Goal: Information Seeking & Learning: Learn about a topic

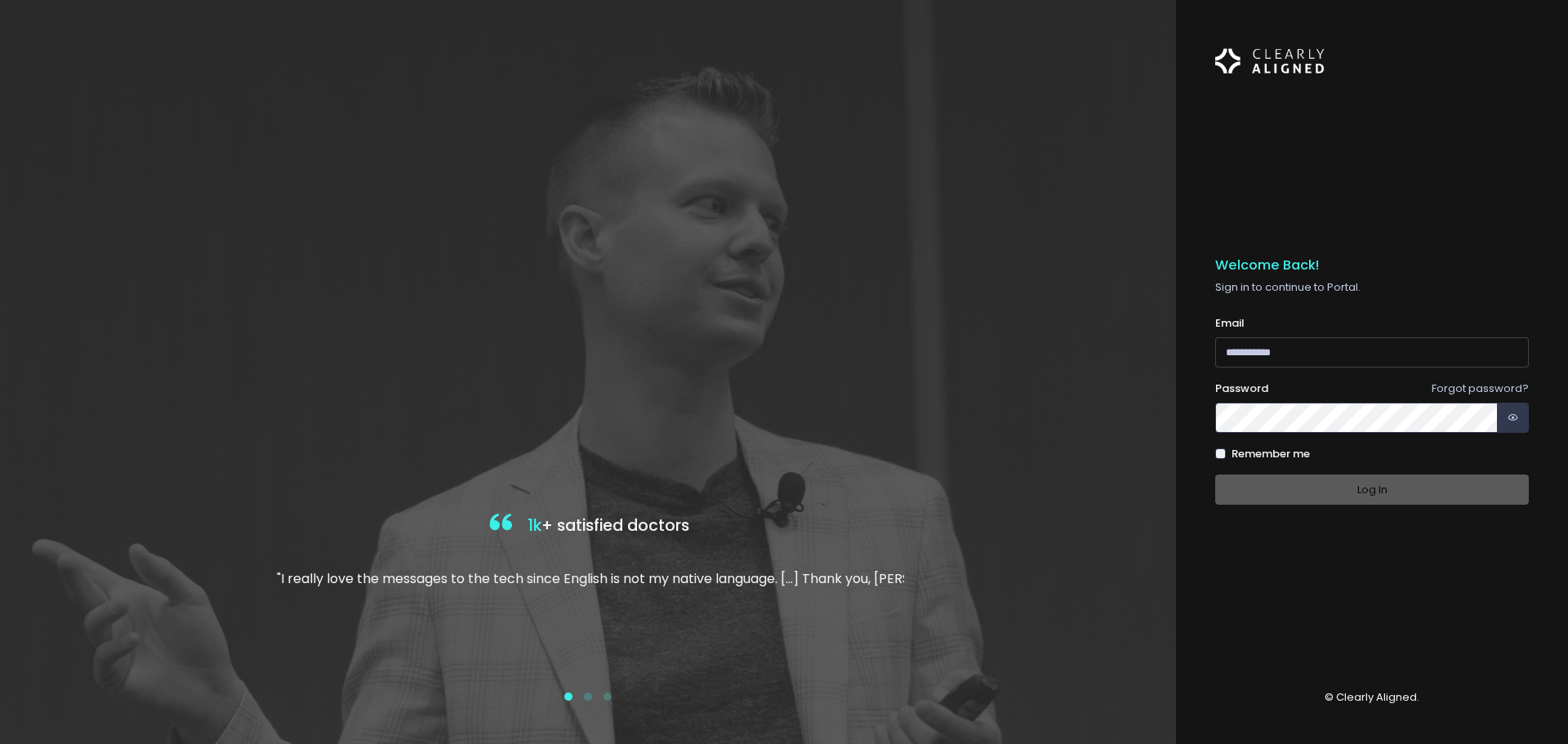
type input "**********"
click at [1376, 486] on div "Log In" at bounding box center [1371, 490] width 314 height 30
click at [1376, 486] on button "Log In" at bounding box center [1371, 490] width 314 height 30
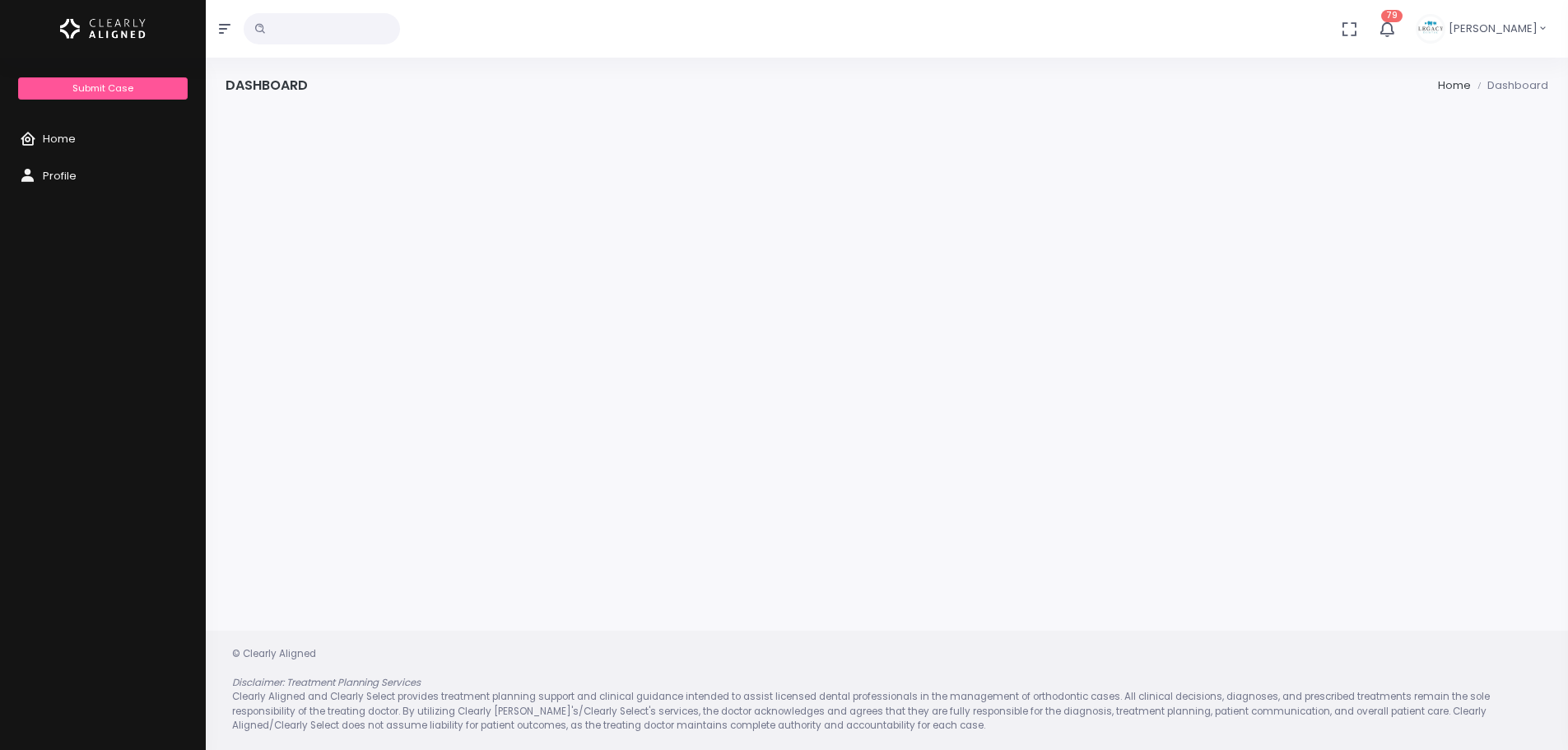
click at [311, 37] on input "text" at bounding box center [321, 29] width 156 height 31
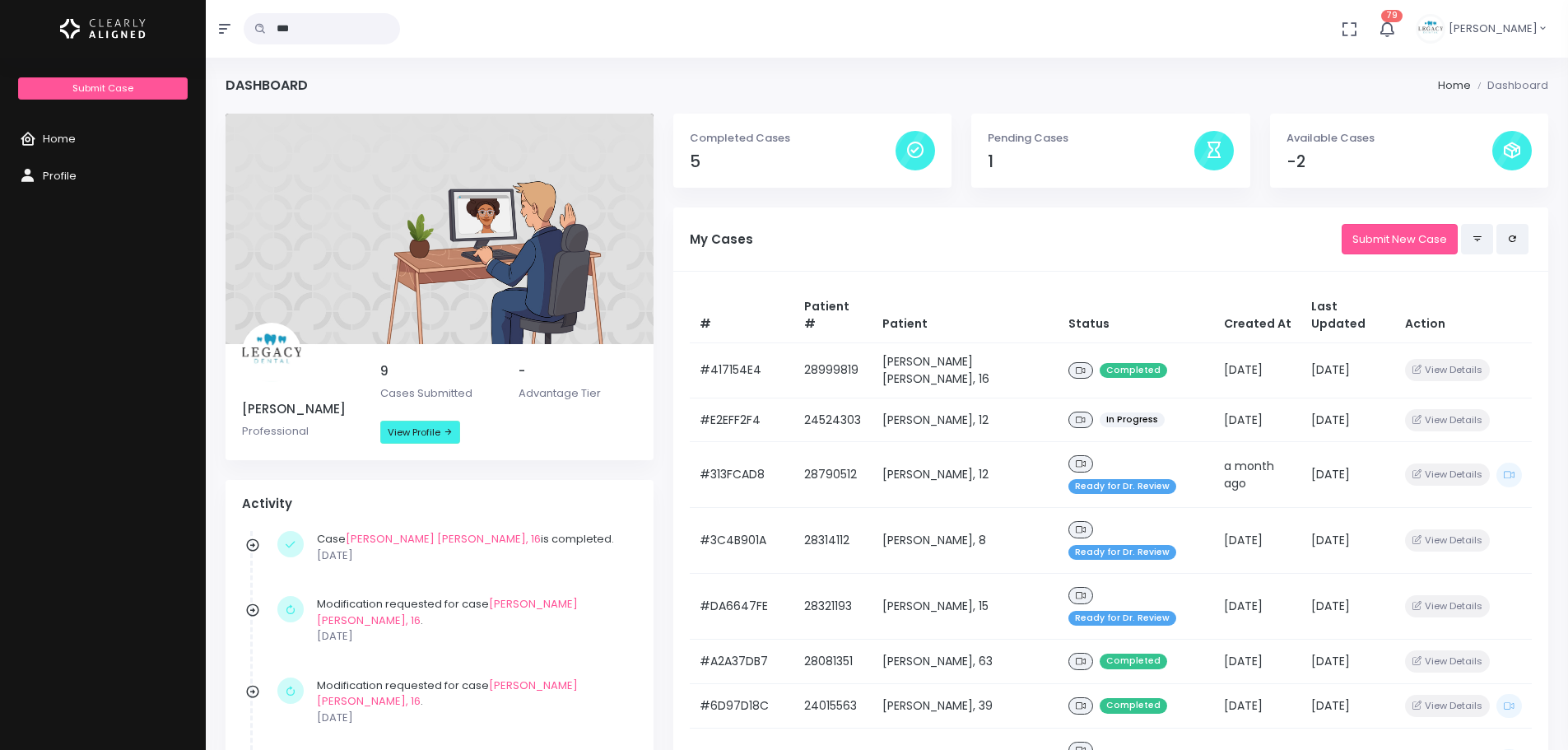
type input "***"
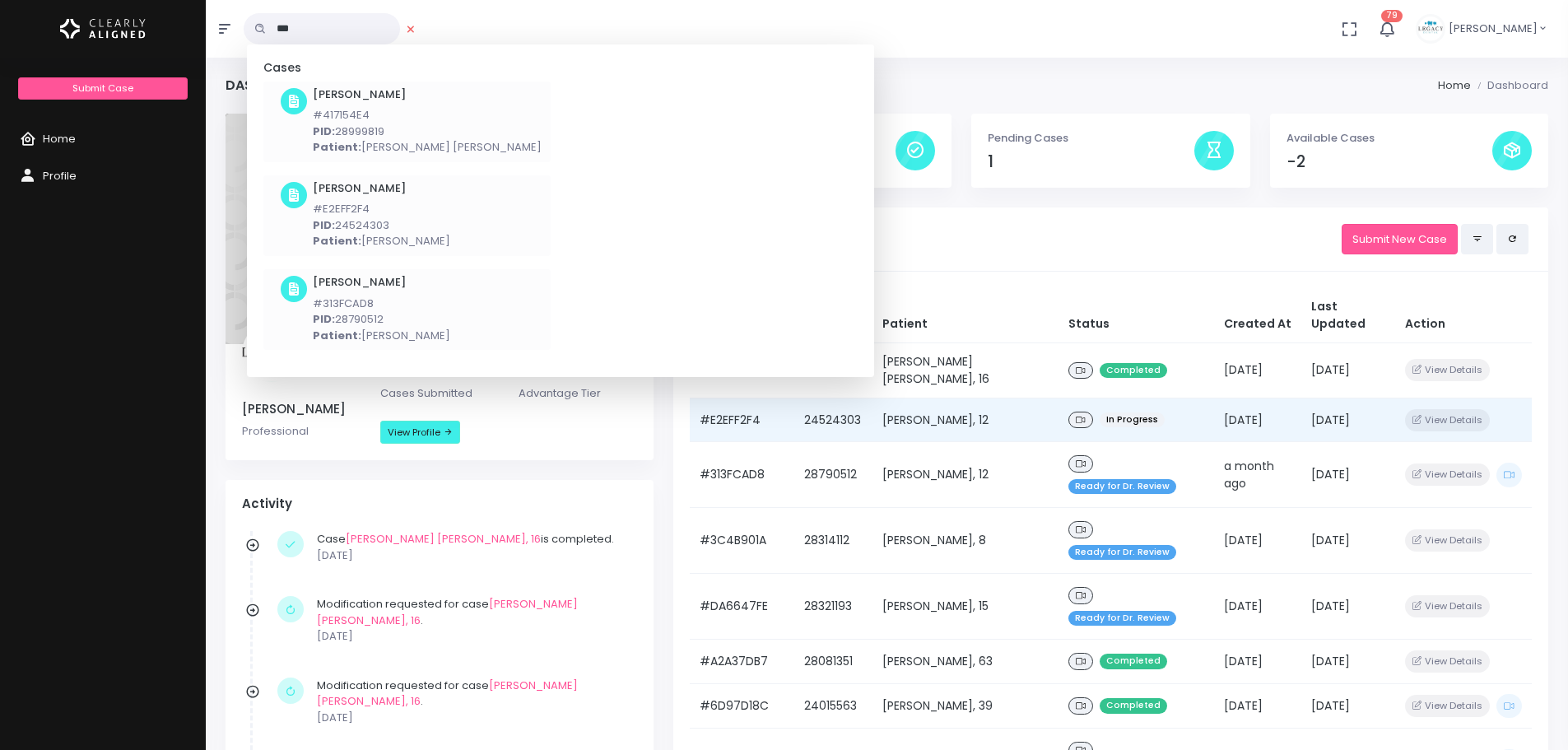
click at [934, 398] on td "[PERSON_NAME], 12" at bounding box center [965, 420] width 186 height 45
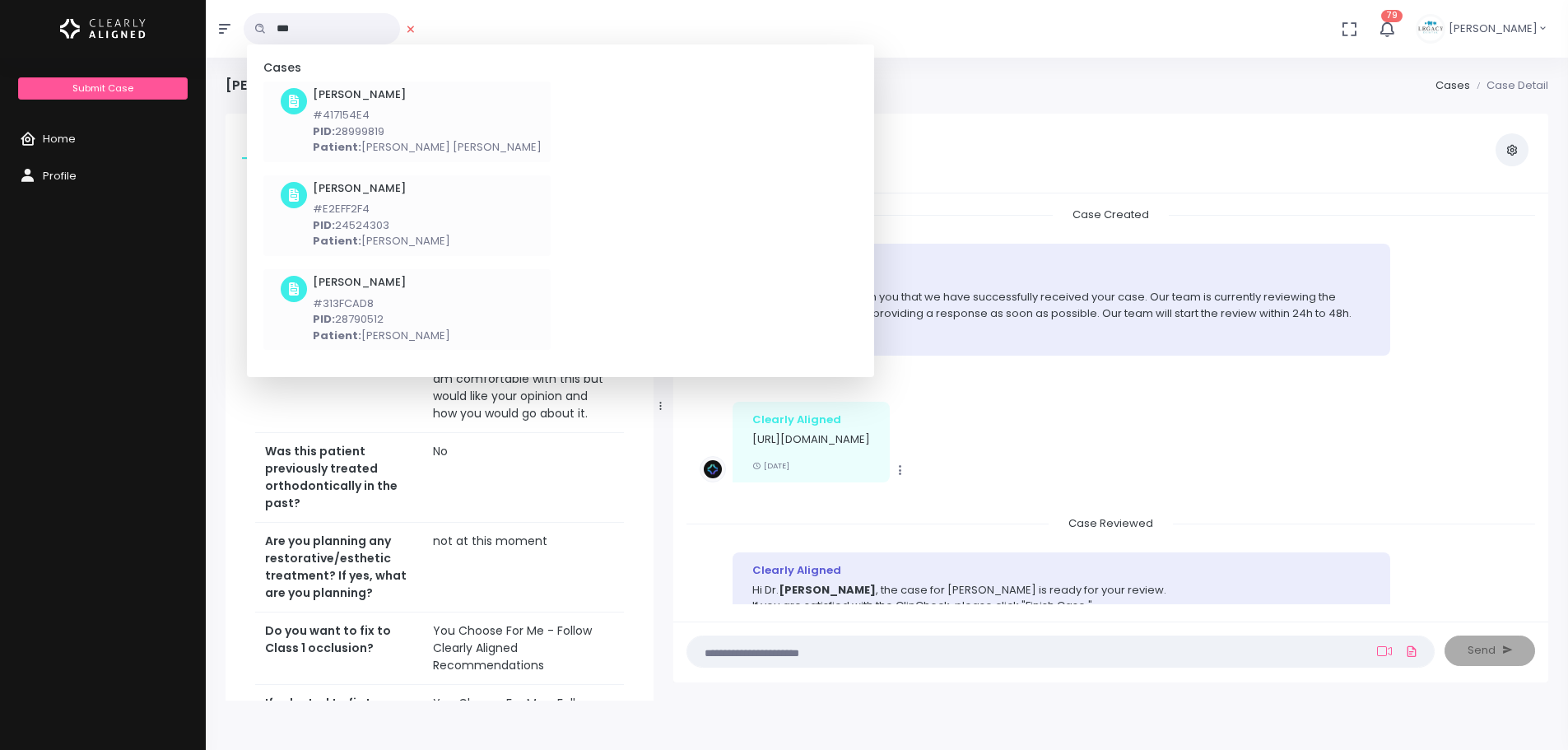
scroll to position [2248, 0]
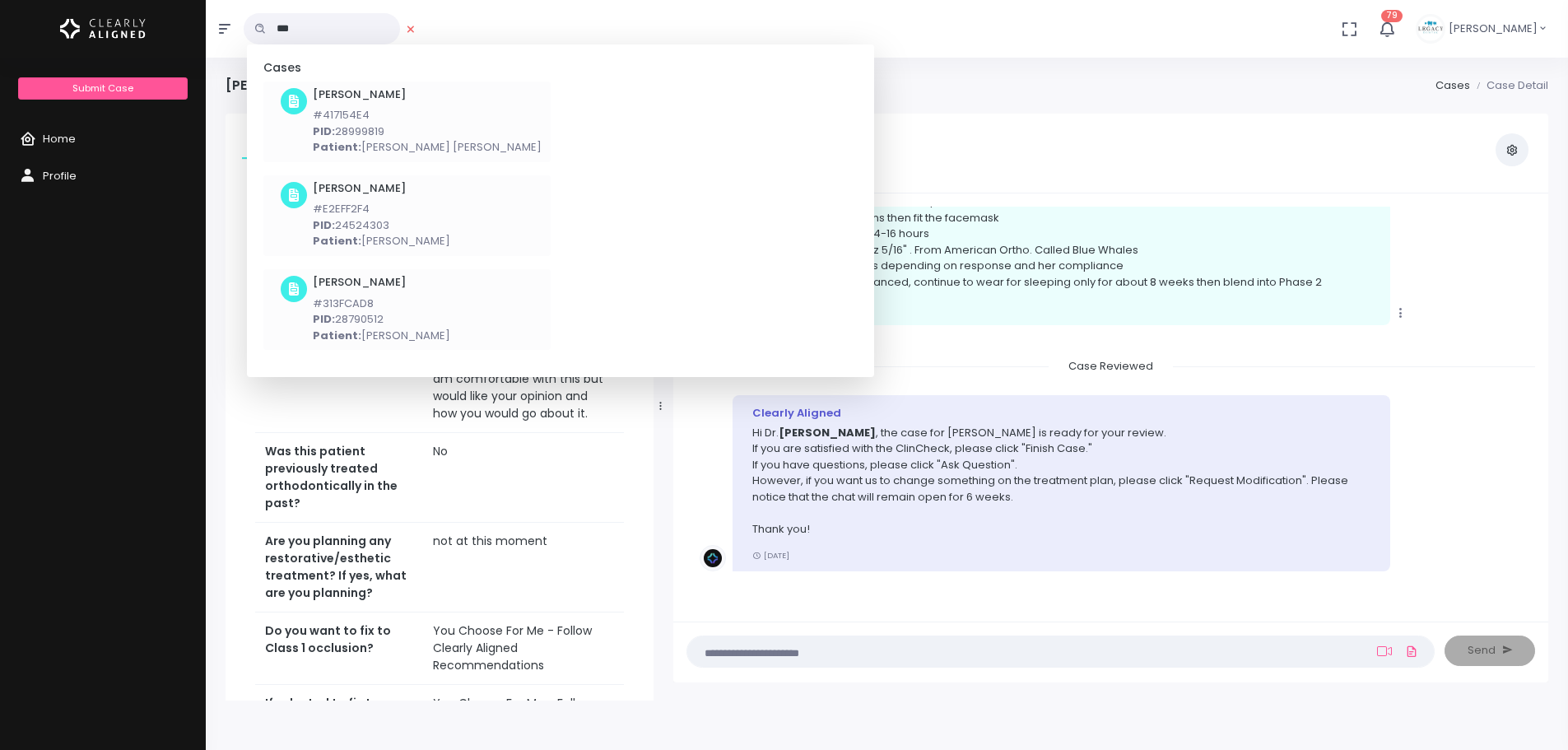
click at [1053, 365] on span "Case Reviewed" at bounding box center [1111, 366] width 124 height 25
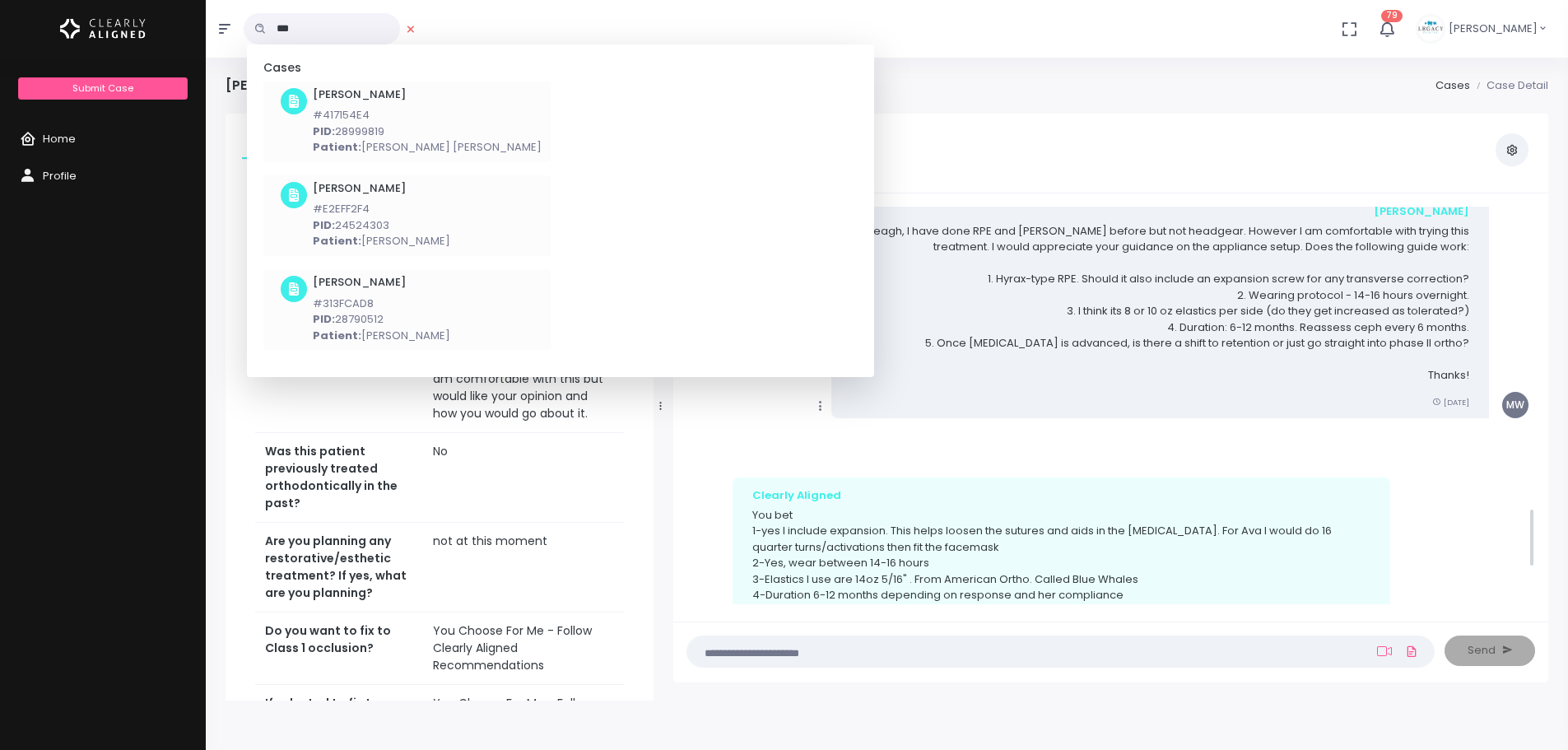
scroll to position [2001, 0]
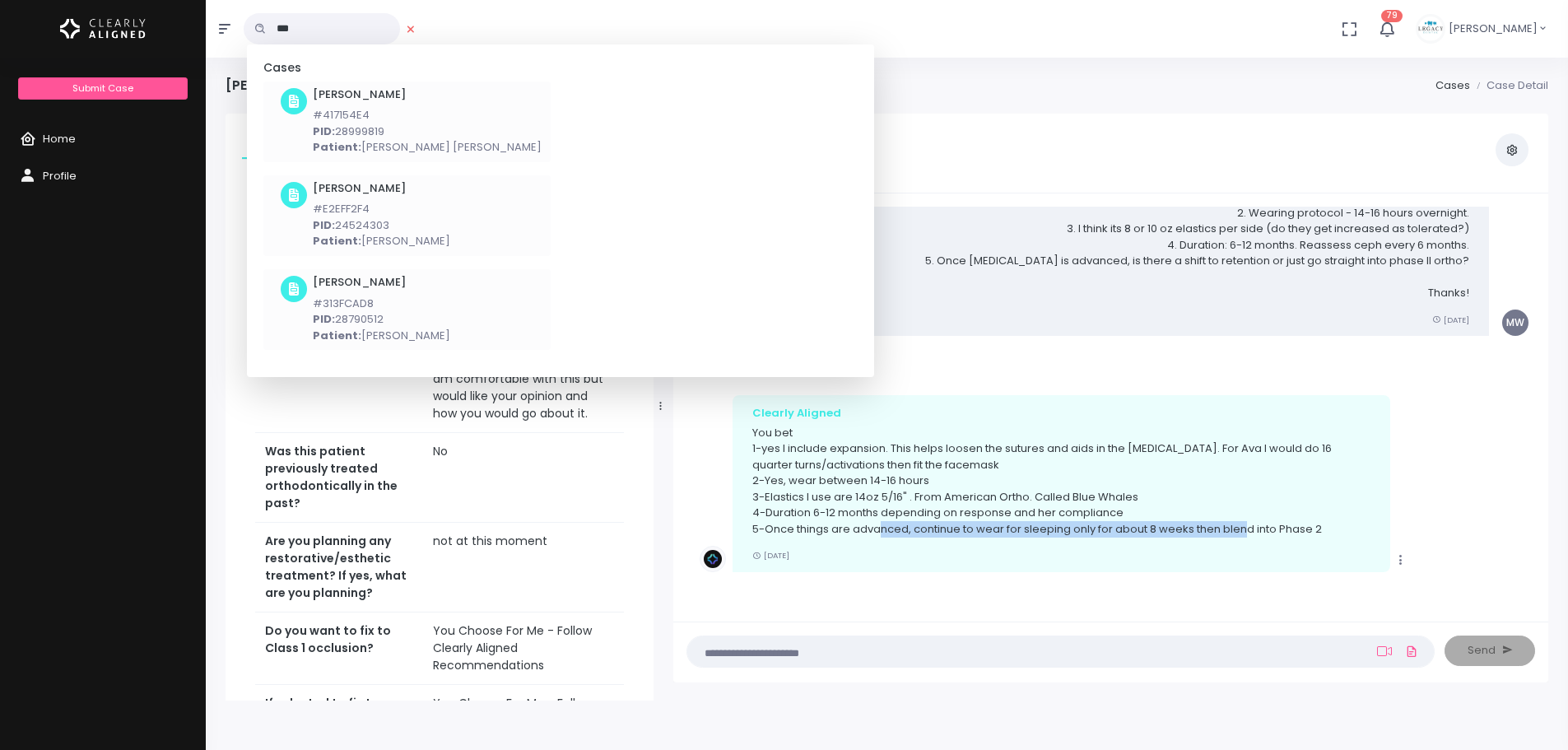
drag, startPoint x: 888, startPoint y: 527, endPoint x: 1242, endPoint y: 527, distance: 354.0
click at [1242, 527] on p "You bet 1-yes I include expansion. This helps loosen the sutures and aids in th…" at bounding box center [1061, 481] width 618 height 113
